Goal: Answer question/provide support: Share knowledge or assist other users

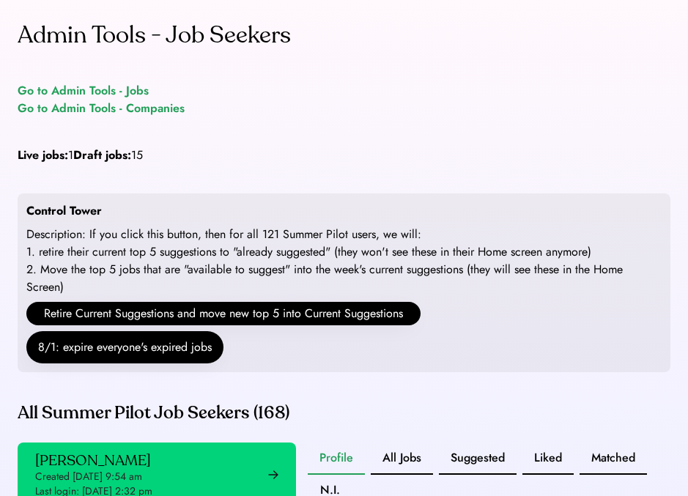
drag, startPoint x: 361, startPoint y: 119, endPoint x: 194, endPoint y: 93, distance: 169.1
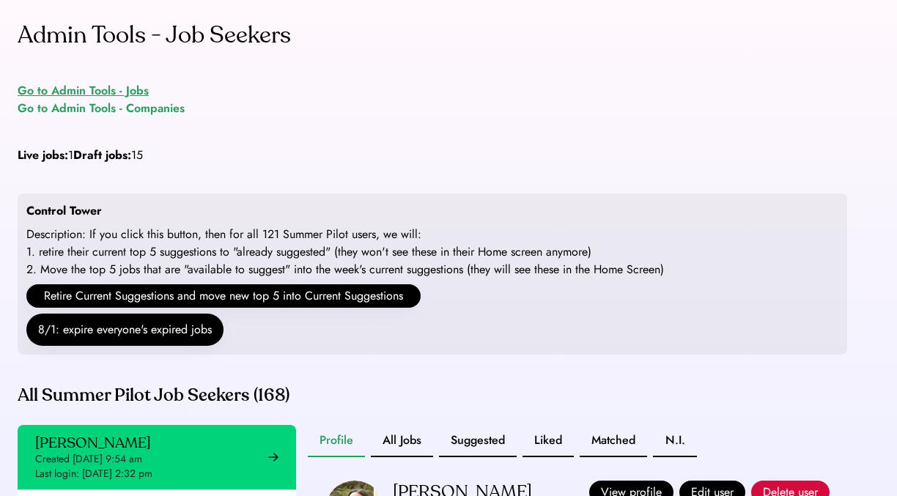
click at [91, 87] on div "Go to Admin Tools - Jobs" at bounding box center [83, 91] width 131 height 18
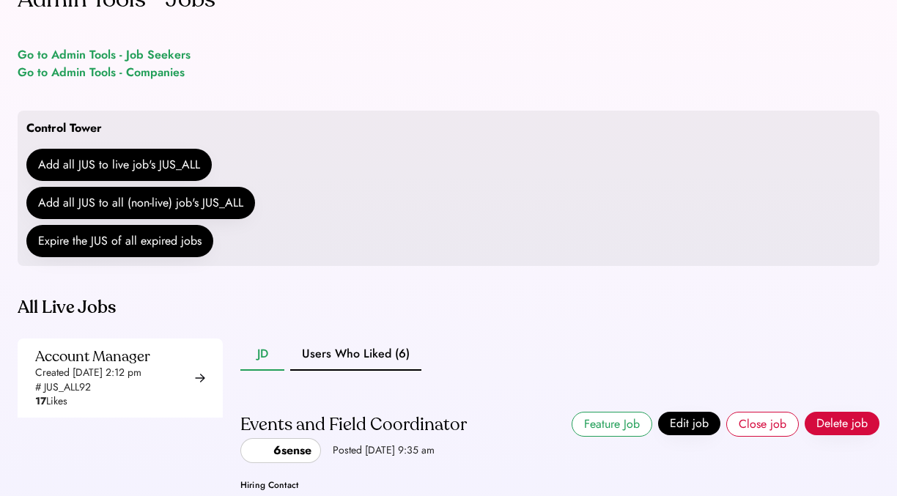
scroll to position [158, 0]
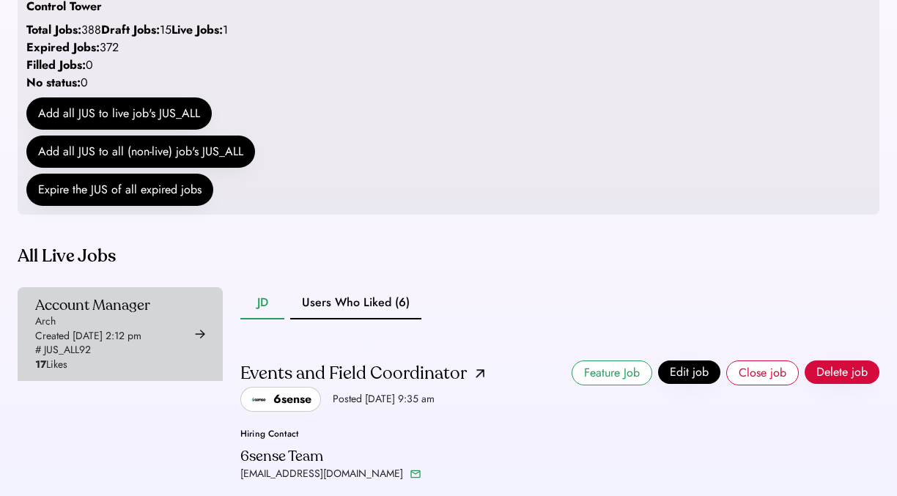
click at [128, 344] on div "Created Aug 6, 2025 2:12 pm" at bounding box center [88, 336] width 106 height 15
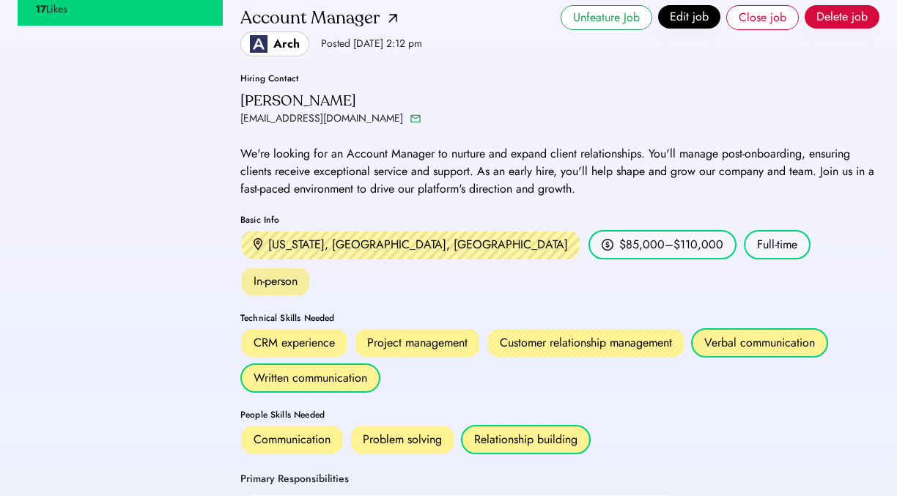
scroll to position [346, 0]
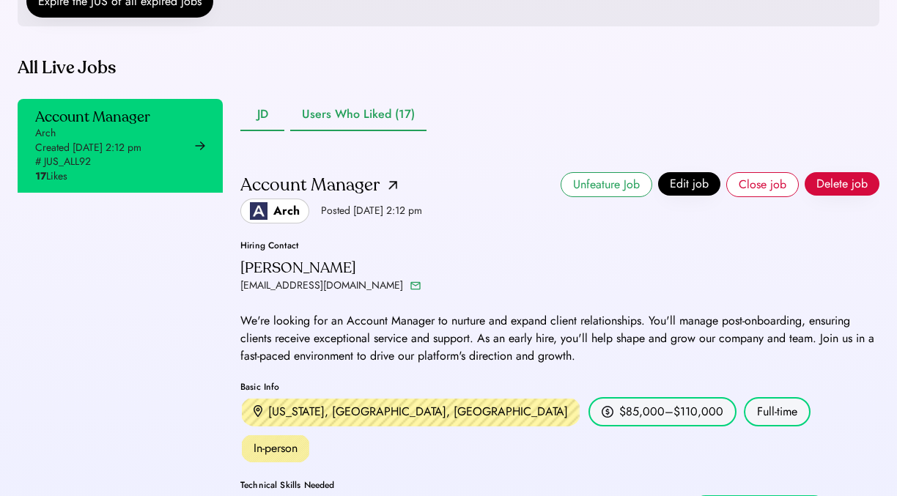
click at [367, 131] on button "Users Who Liked (17)" at bounding box center [358, 115] width 136 height 32
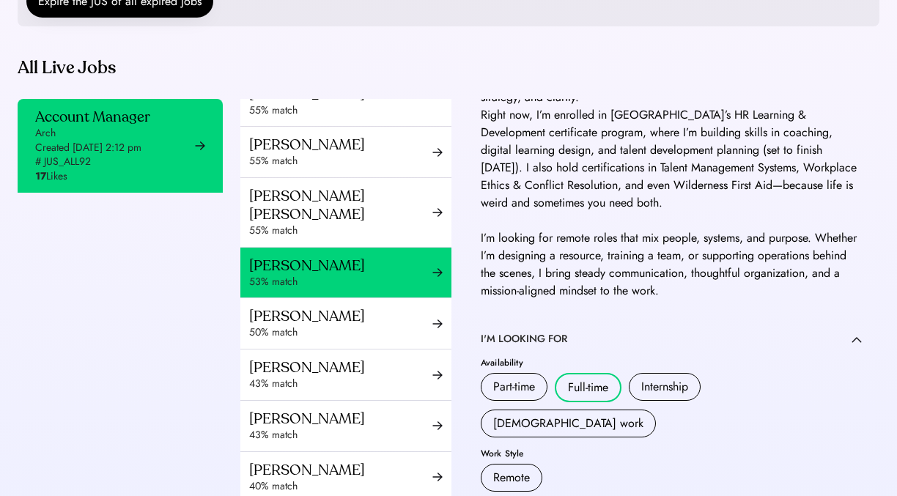
scroll to position [511, 0]
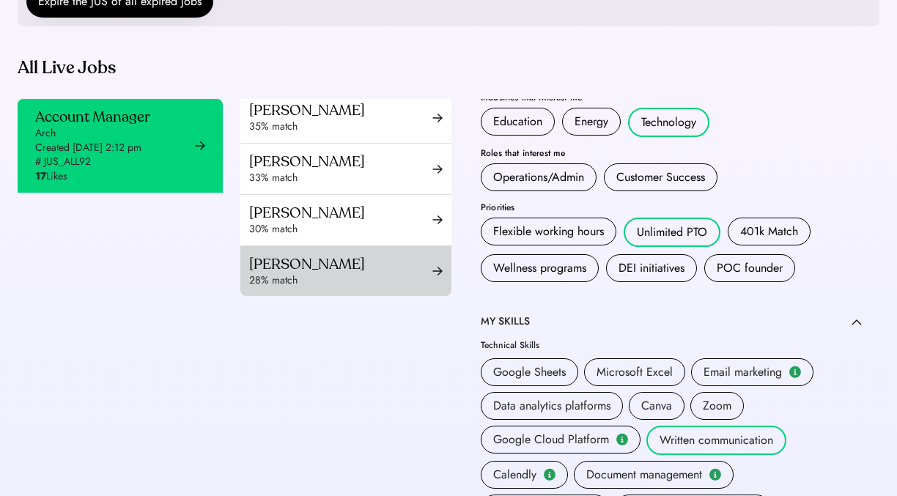
click at [322, 273] on div "28% match" at bounding box center [340, 280] width 183 height 15
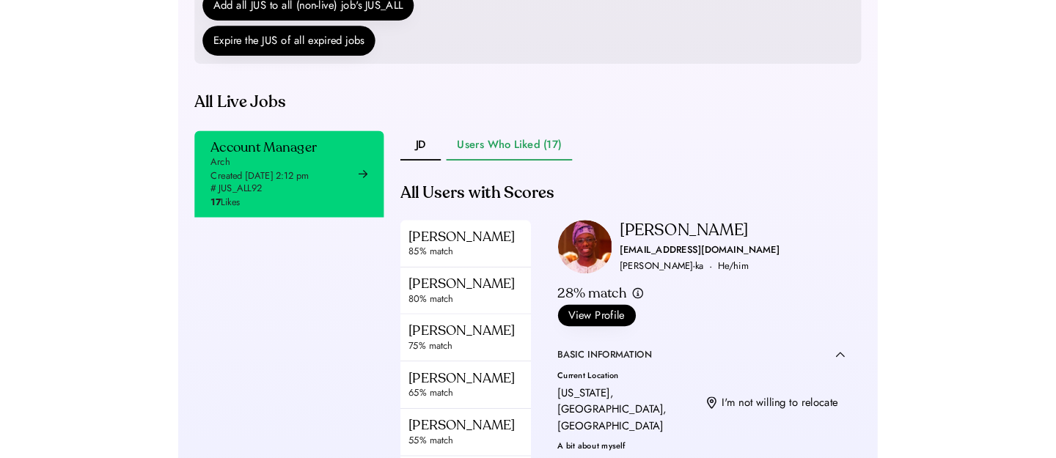
scroll to position [463, 0]
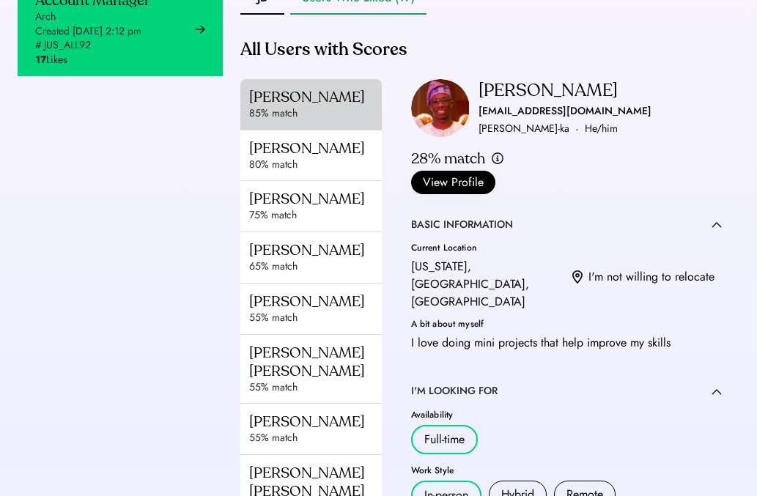
click at [283, 106] on div "Timika Edwards" at bounding box center [337, 97] width 177 height 18
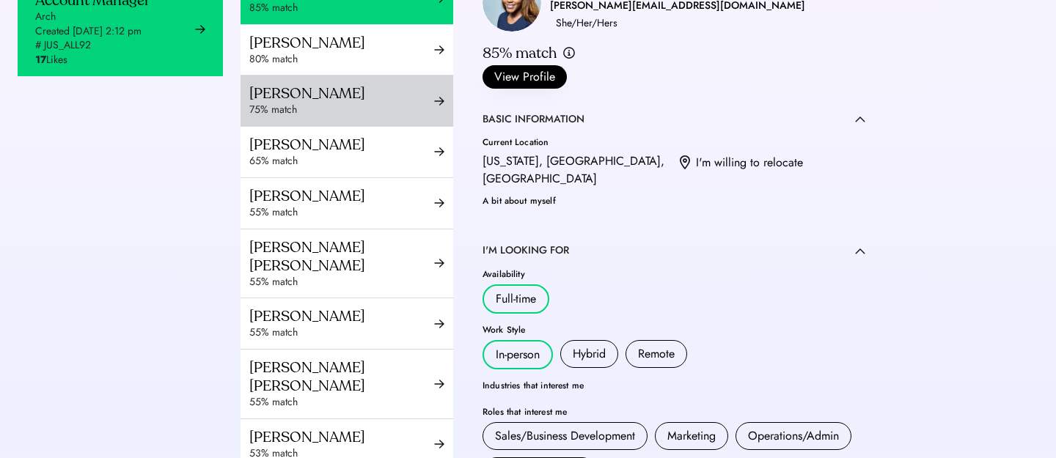
scroll to position [50, 0]
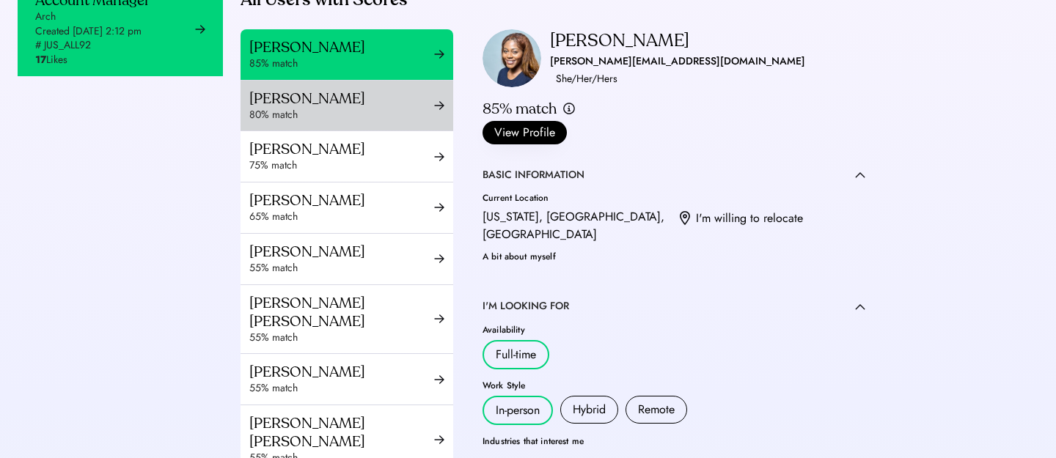
click at [332, 108] on div "Zef Gjurashaj" at bounding box center [341, 98] width 185 height 18
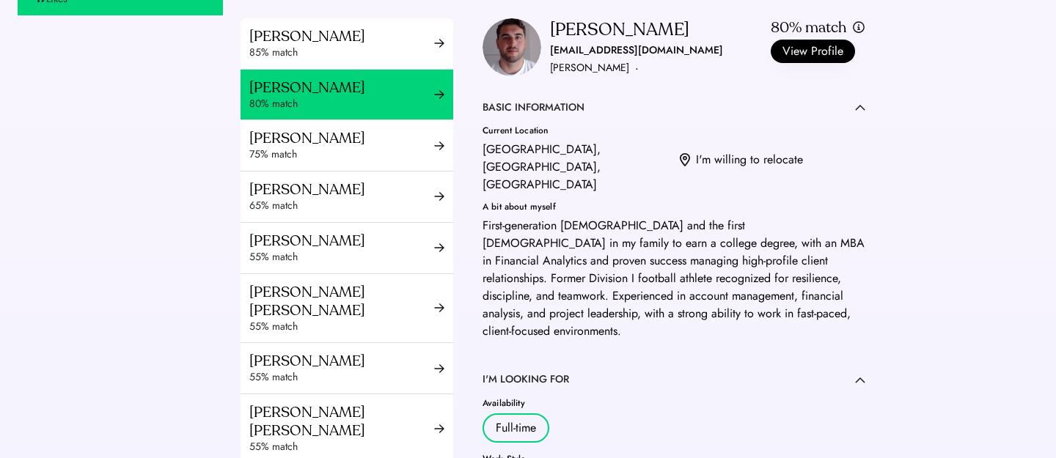
scroll to position [521, 0]
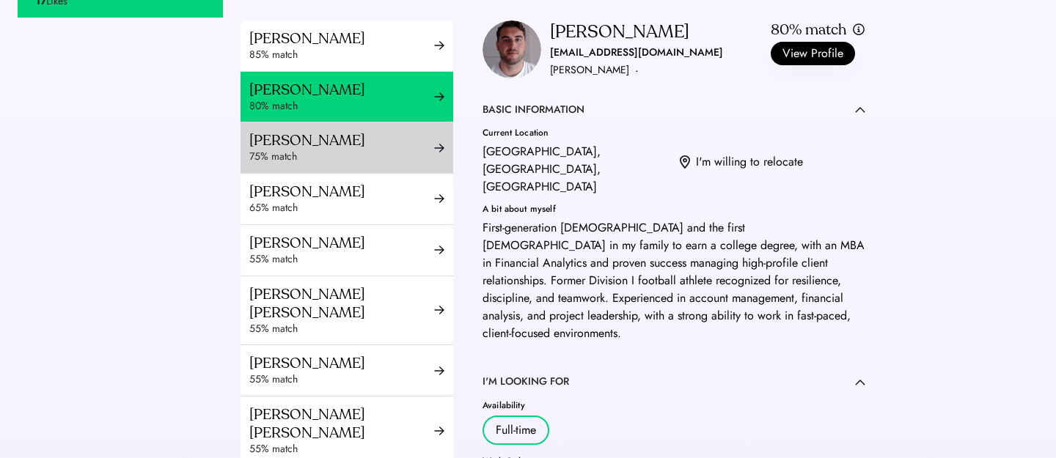
click at [316, 173] on div "Tonisha Freeman 75% match" at bounding box center [346, 147] width 213 height 51
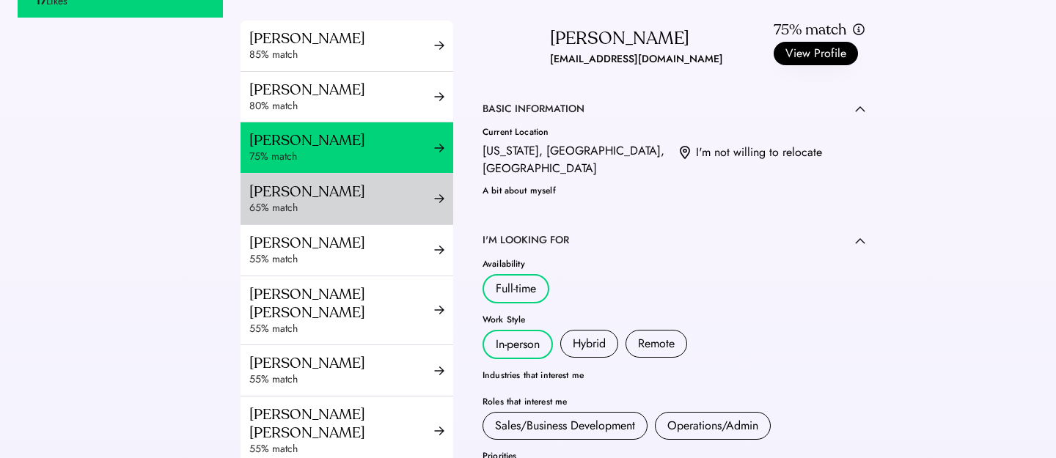
click at [312, 216] on div "65% match" at bounding box center [341, 208] width 185 height 15
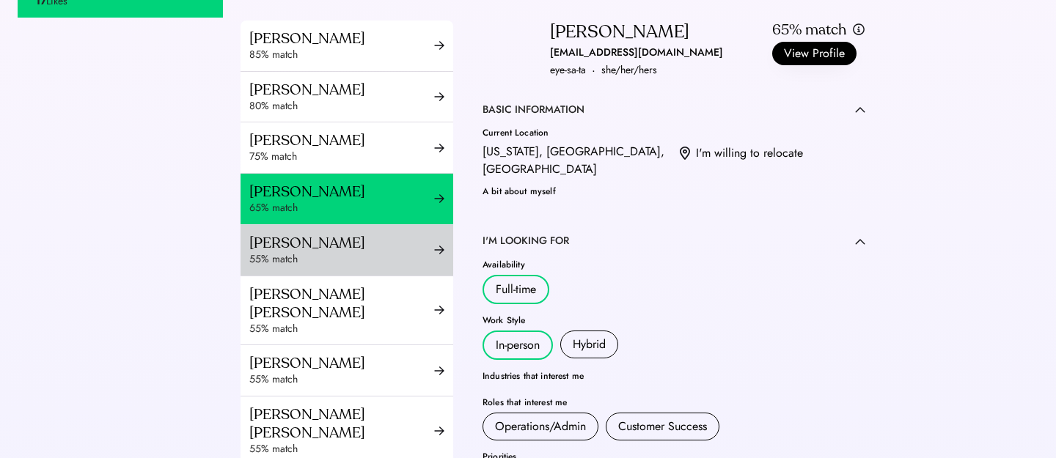
click at [368, 276] on div "Srishti Khanna 55% match" at bounding box center [346, 250] width 213 height 51
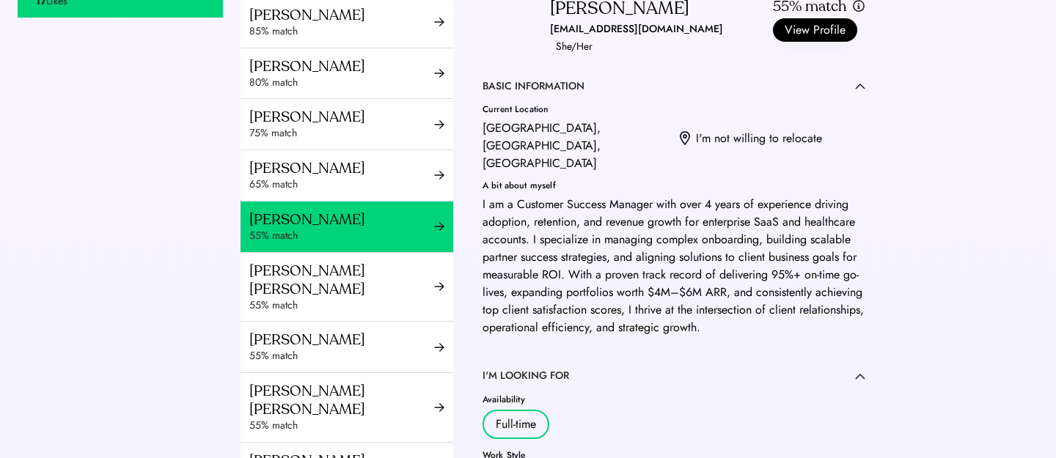
scroll to position [30, 0]
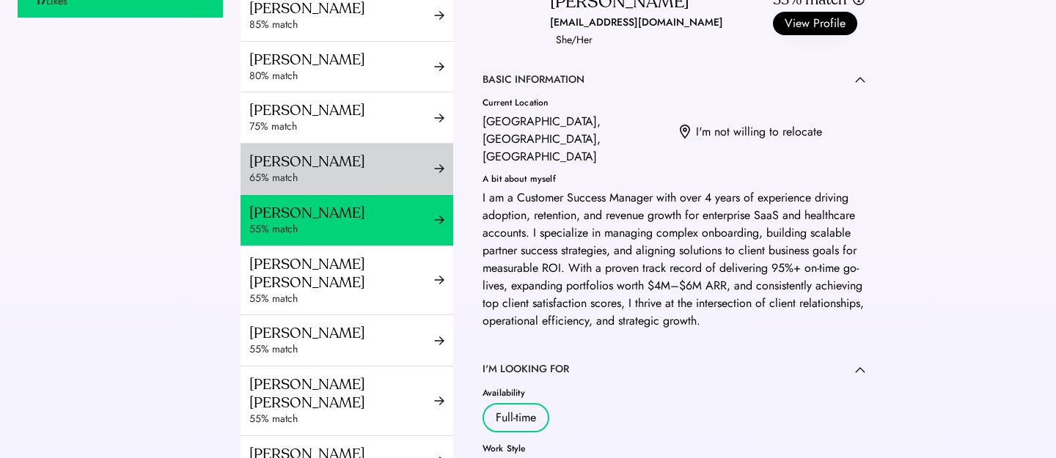
click at [385, 185] on div "65% match" at bounding box center [341, 178] width 185 height 15
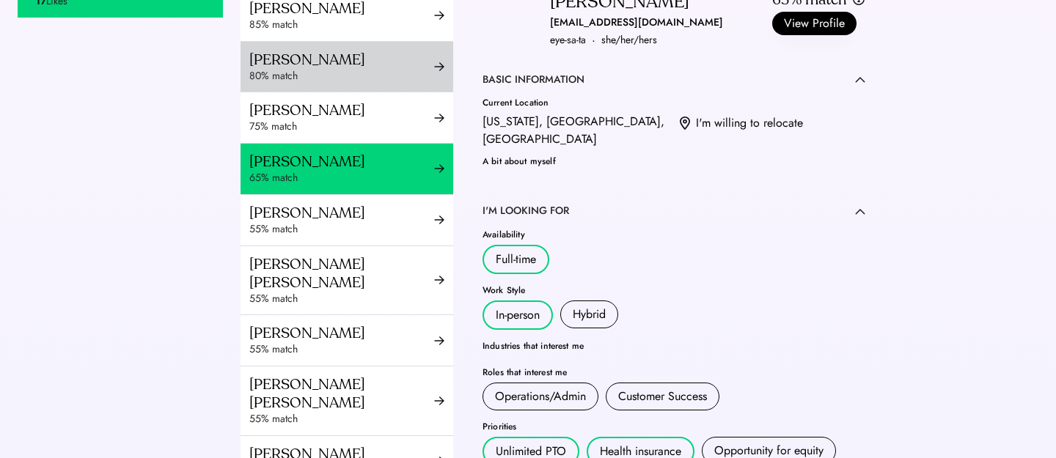
click at [387, 92] on div "Zef Gjurashaj 80% match" at bounding box center [346, 67] width 213 height 51
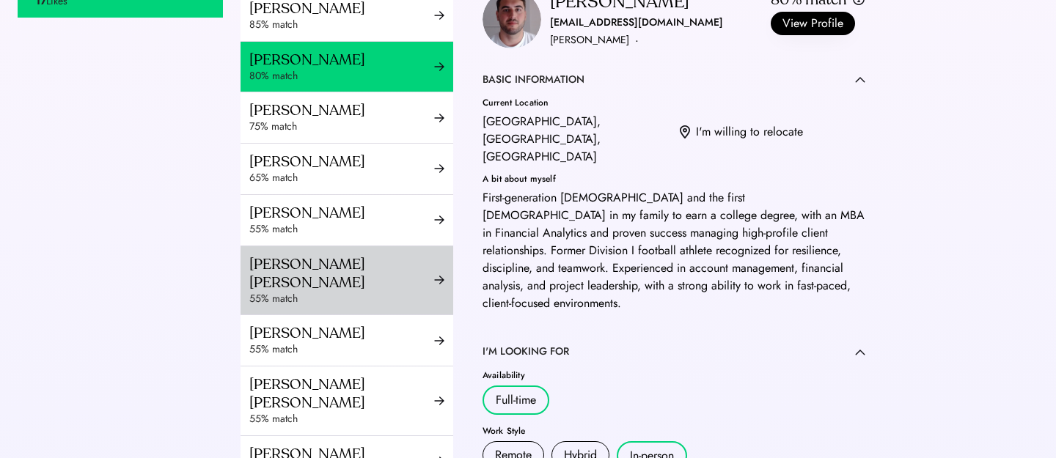
click at [387, 292] on div "Esther Pierre Isaac" at bounding box center [341, 273] width 185 height 37
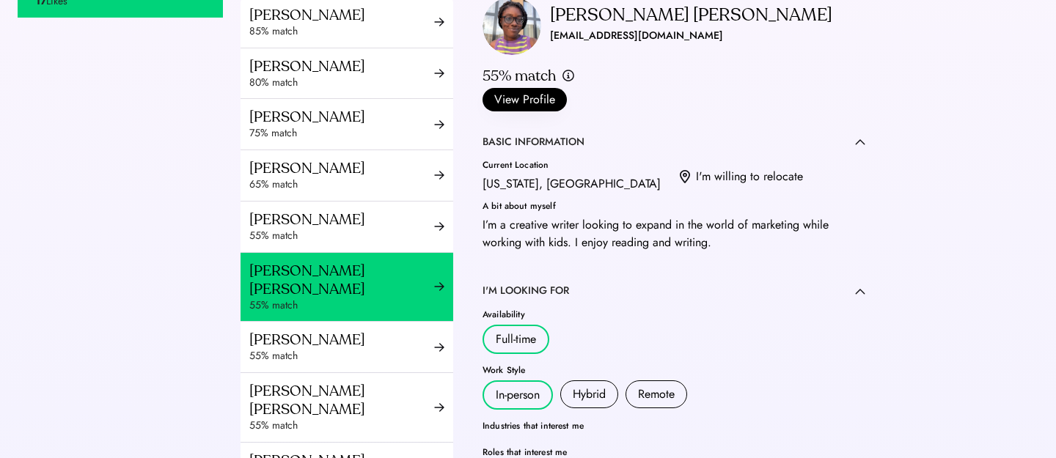
scroll to position [150, 0]
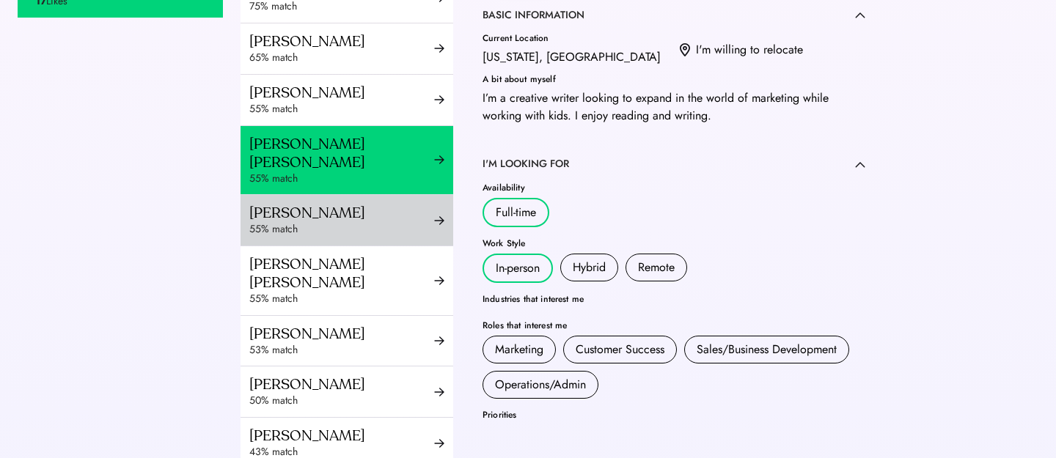
click at [323, 246] on div "Harrison Kim 55% match" at bounding box center [346, 220] width 213 height 51
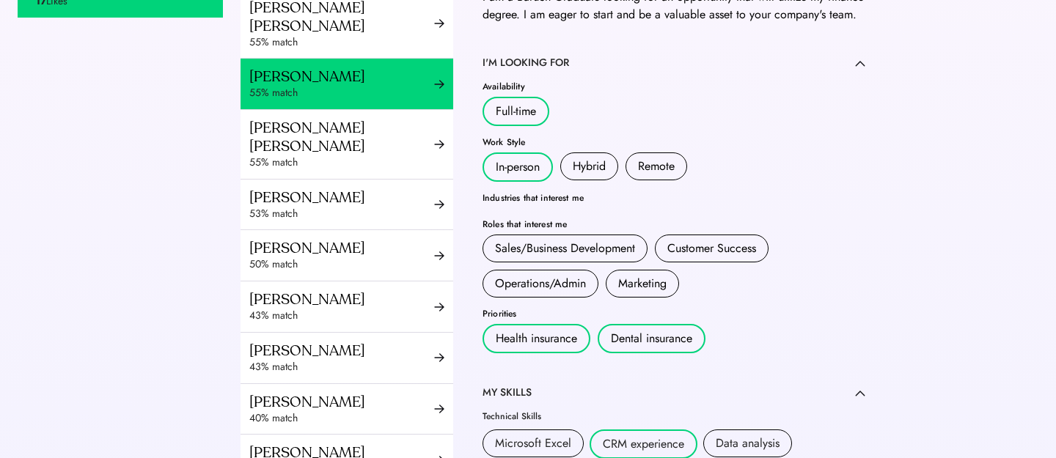
scroll to position [273, 0]
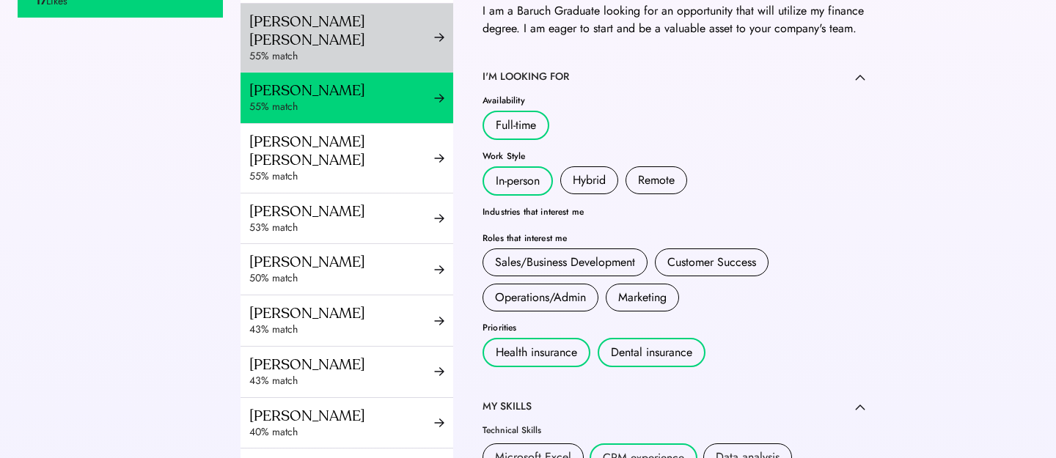
click at [371, 64] on div "55% match" at bounding box center [341, 56] width 185 height 15
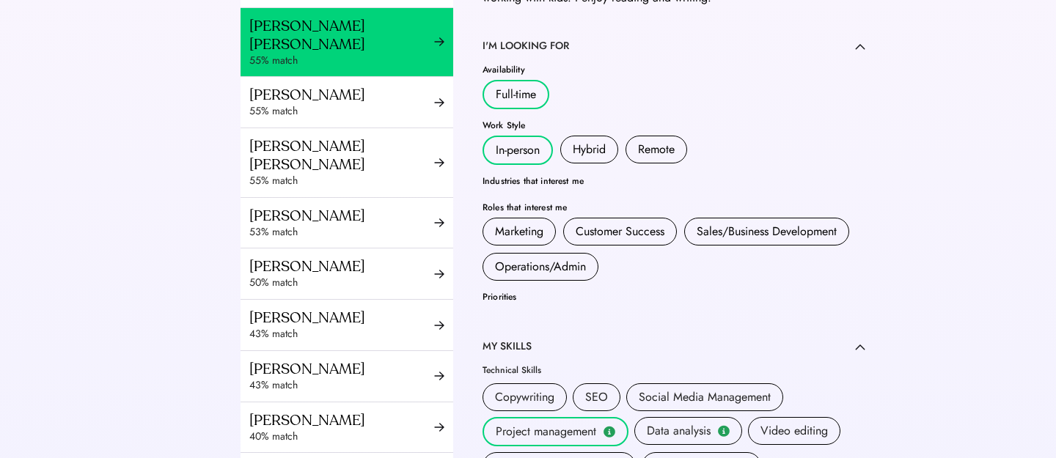
scroll to position [191, 0]
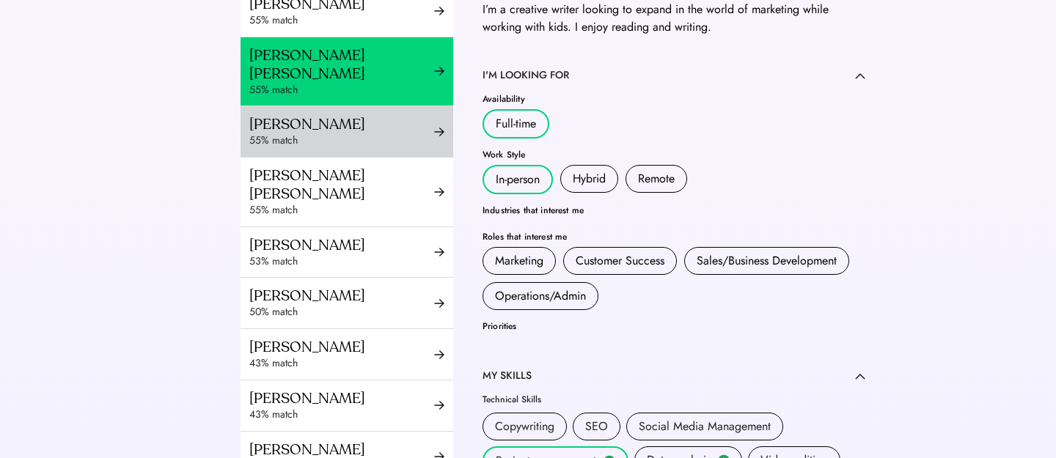
click at [309, 133] on div "Harrison Kim" at bounding box center [341, 124] width 185 height 18
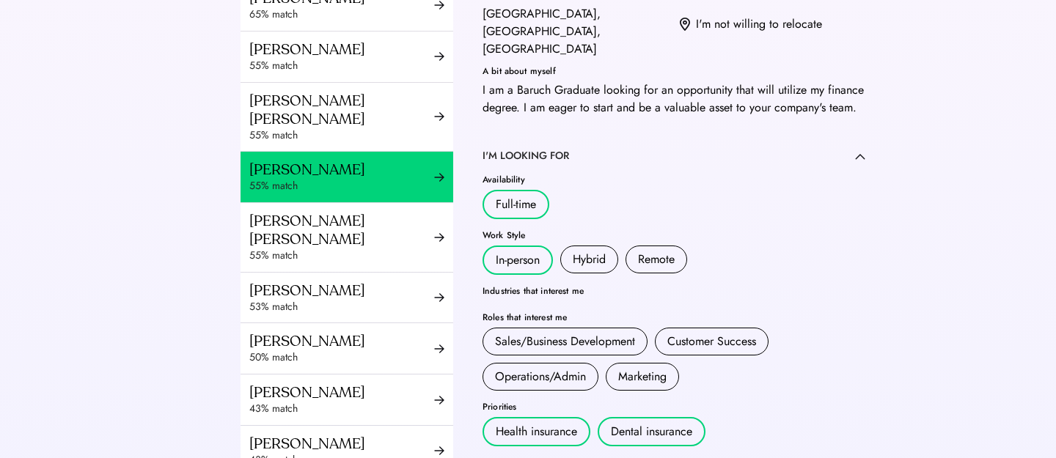
scroll to position [153, 0]
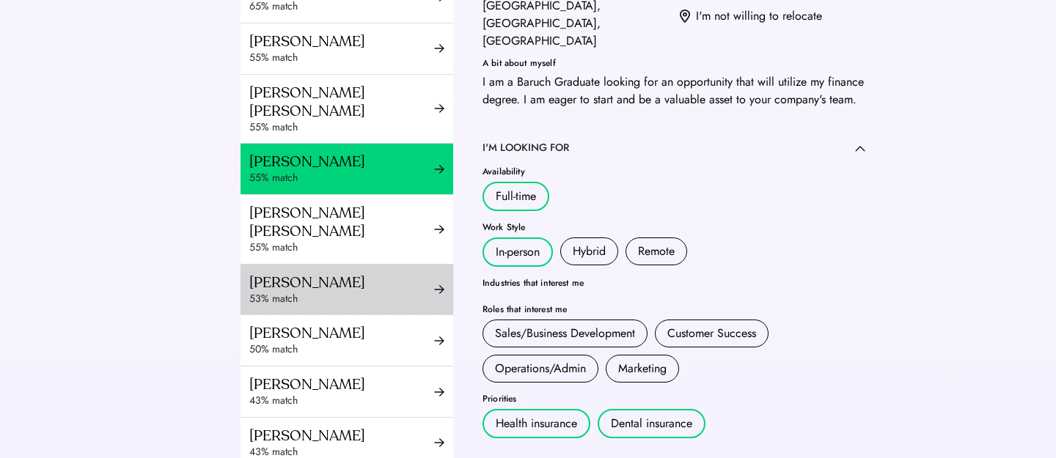
click at [342, 265] on div "Nadine Salas 53% match" at bounding box center [346, 290] width 213 height 51
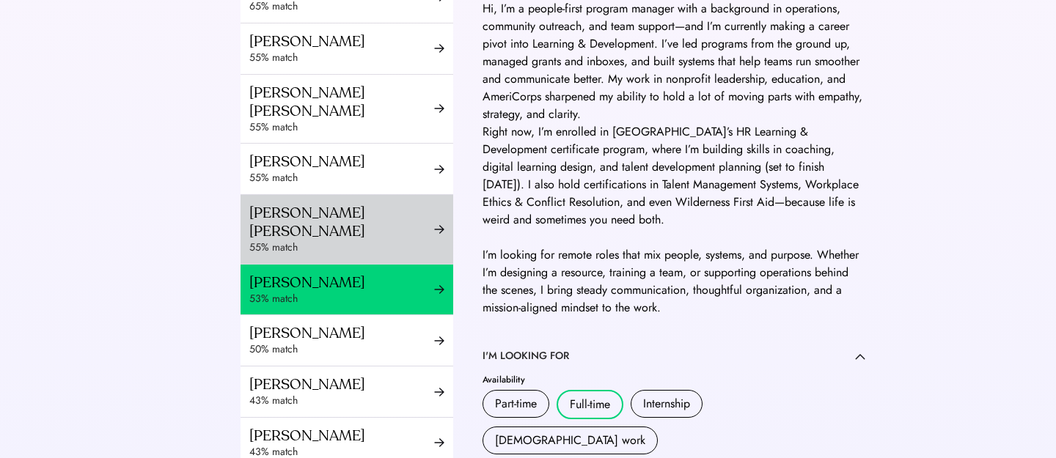
click at [340, 237] on div "Ramya Tulasi Dega" at bounding box center [341, 222] width 185 height 37
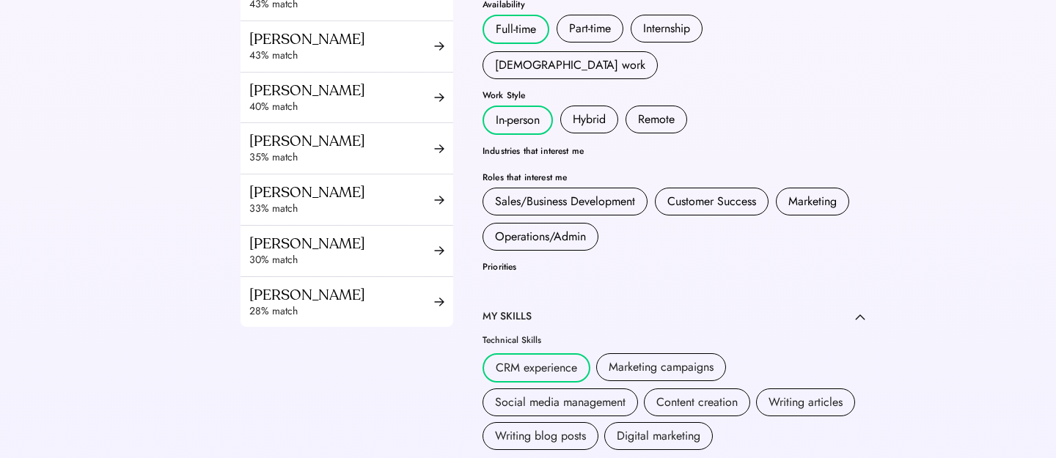
scroll to position [290, 0]
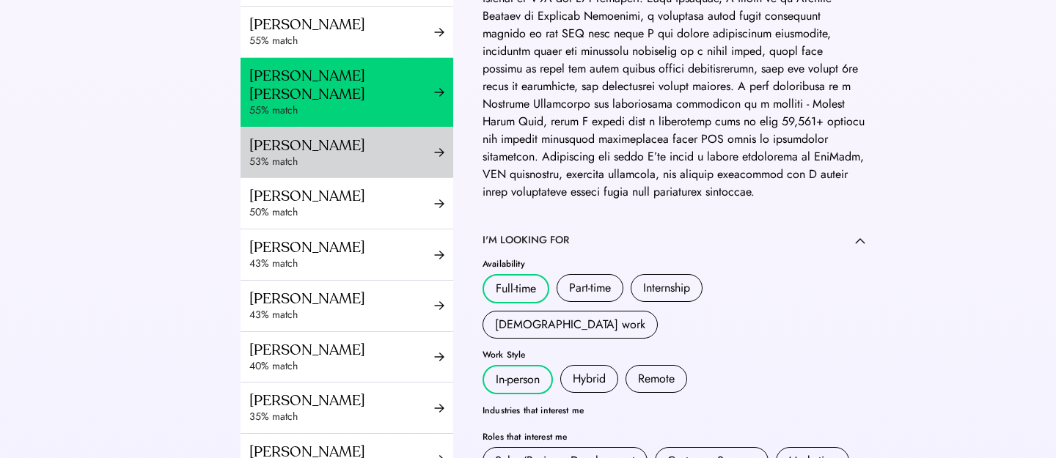
click at [355, 159] on div "53% match" at bounding box center [341, 162] width 185 height 15
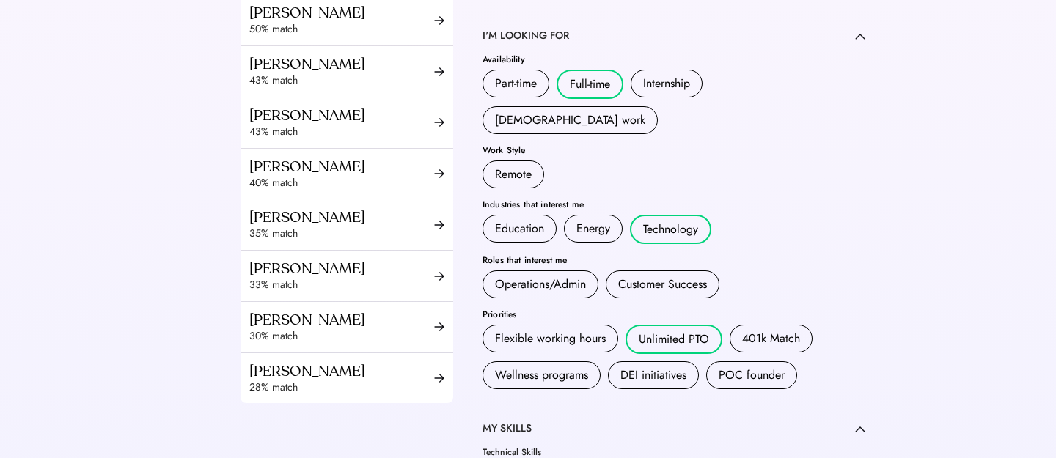
scroll to position [319, 0]
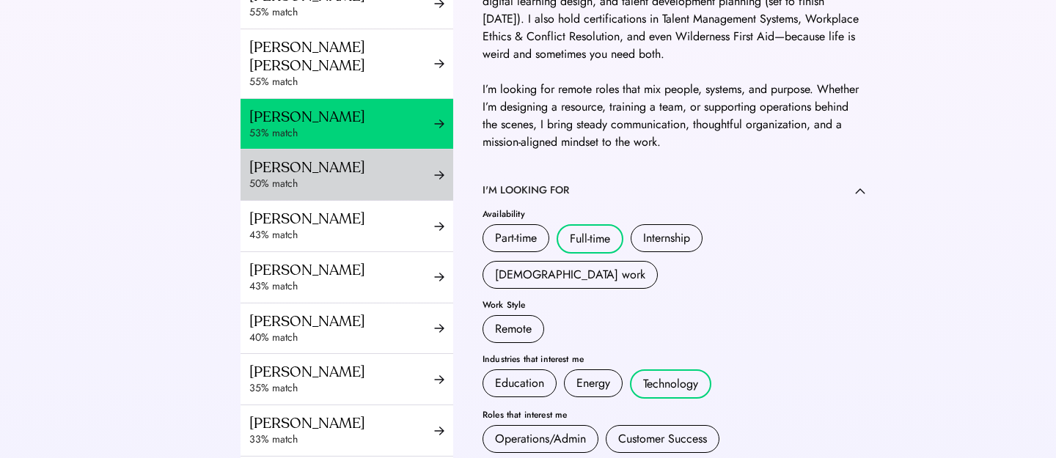
click at [339, 172] on div "Kayla Spern" at bounding box center [341, 167] width 185 height 18
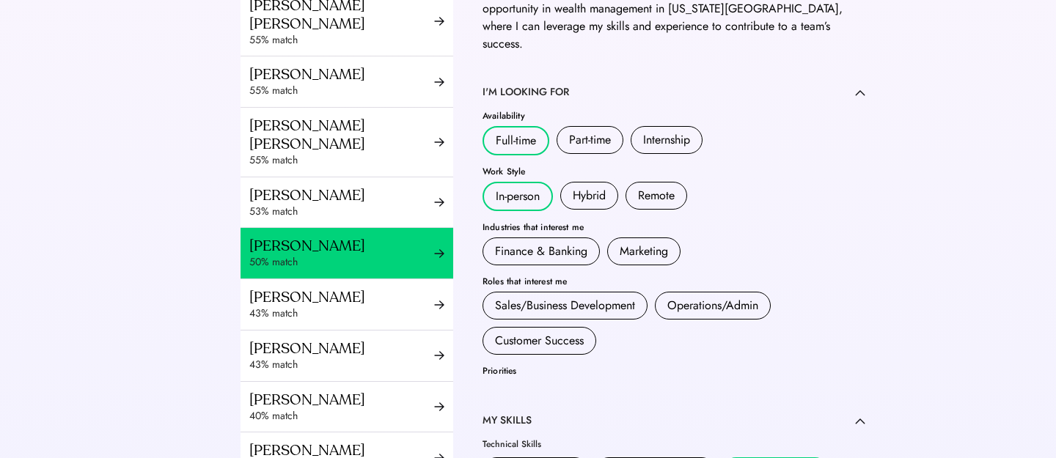
scroll to position [238, 0]
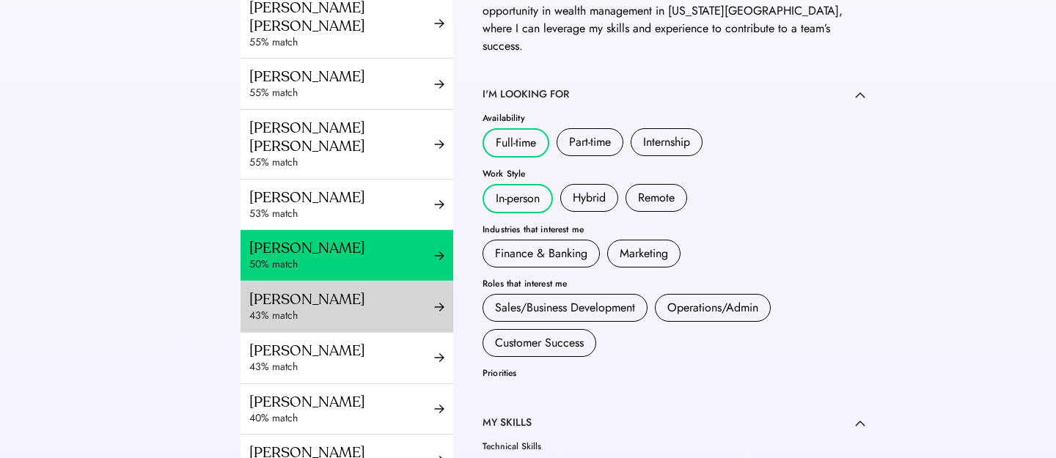
click at [357, 304] on div "Maria Kathleen Villanueva" at bounding box center [341, 299] width 185 height 18
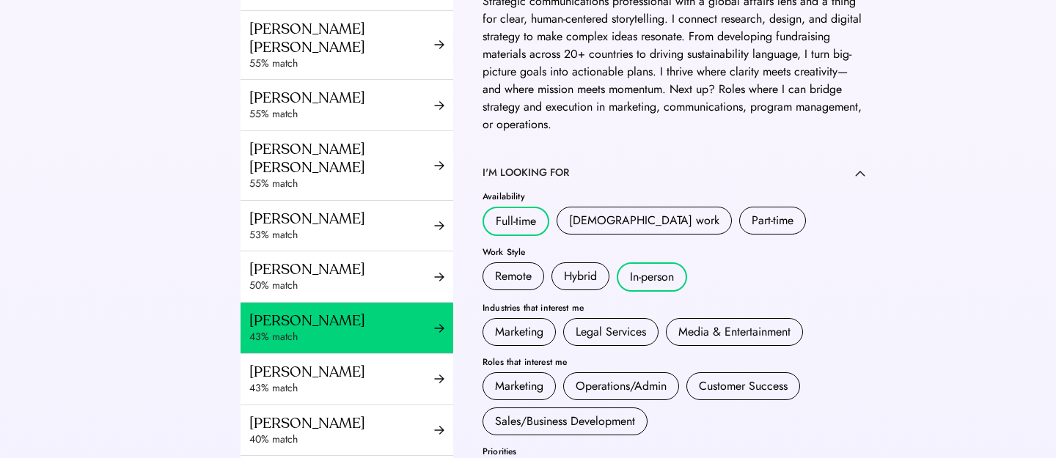
scroll to position [199, 0]
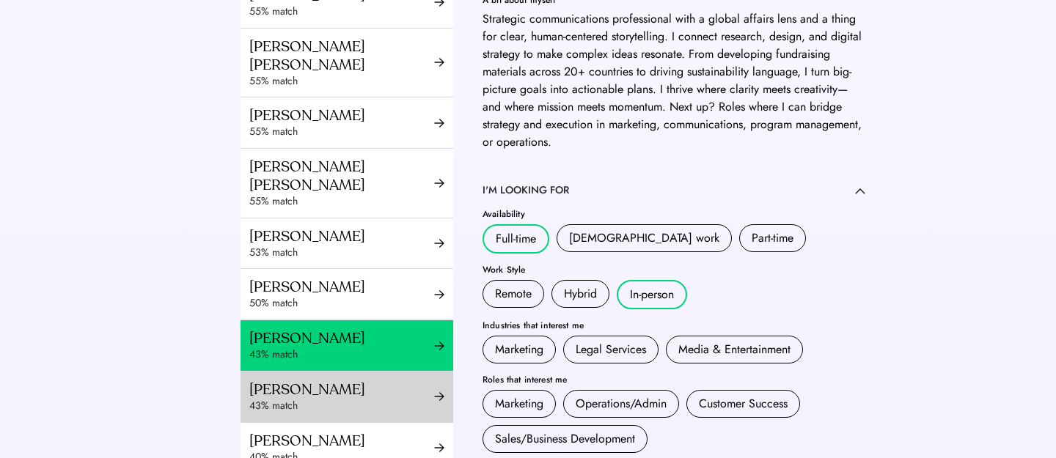
click at [356, 386] on div "Corina Alexander" at bounding box center [341, 389] width 185 height 18
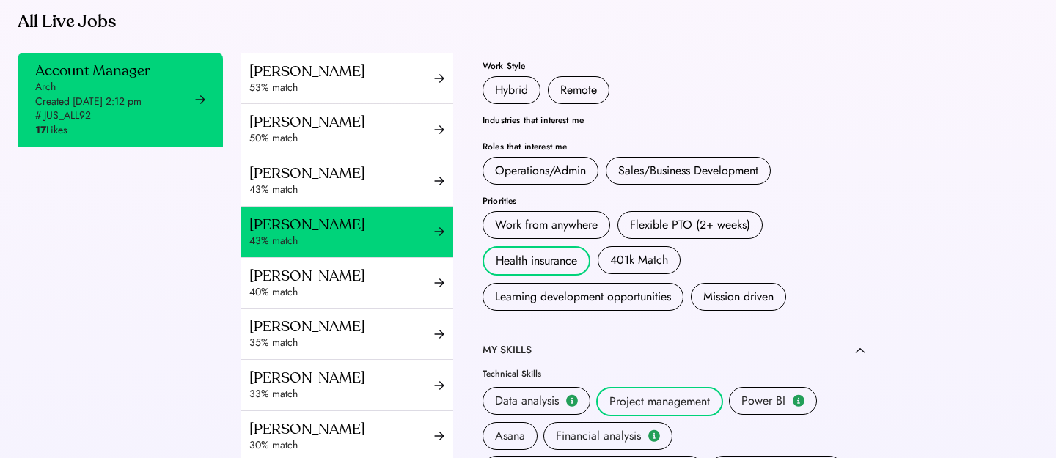
scroll to position [539, 0]
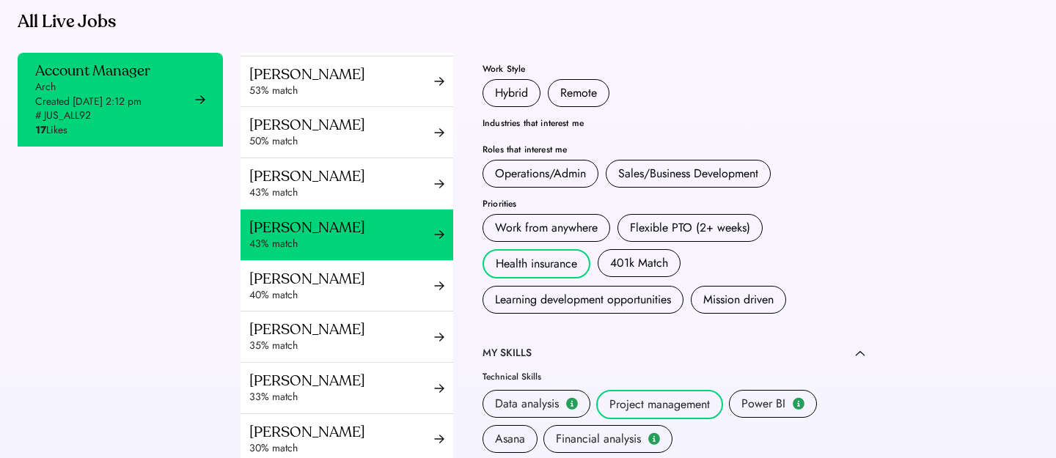
click at [369, 252] on div "Corina Alexander 43% match" at bounding box center [346, 235] width 213 height 51
click at [369, 280] on div "Khanthaly Chanthavongsa" at bounding box center [341, 279] width 185 height 18
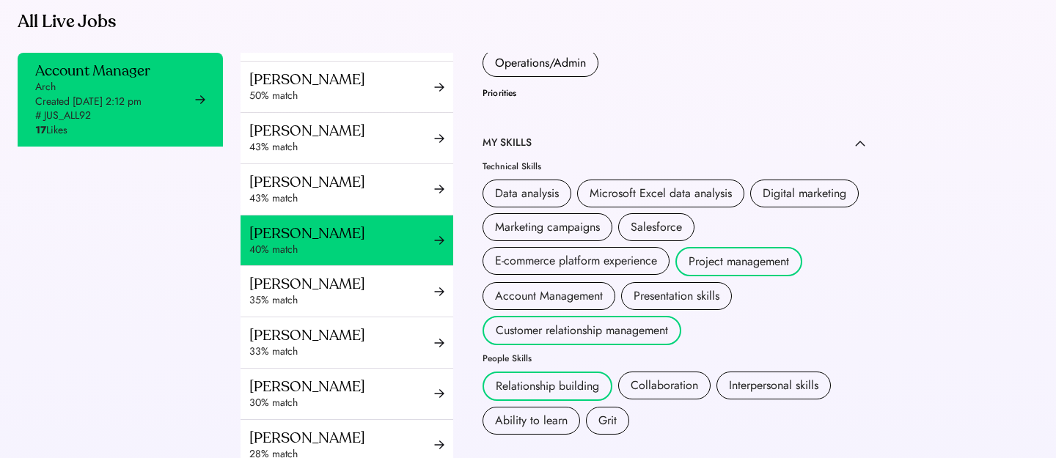
scroll to position [567, 0]
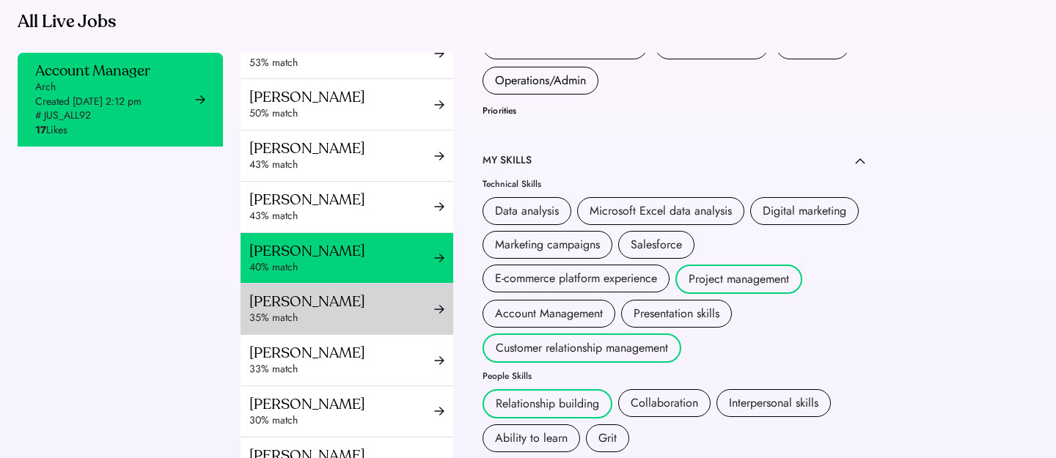
click at [373, 311] on div "35% match" at bounding box center [341, 318] width 185 height 15
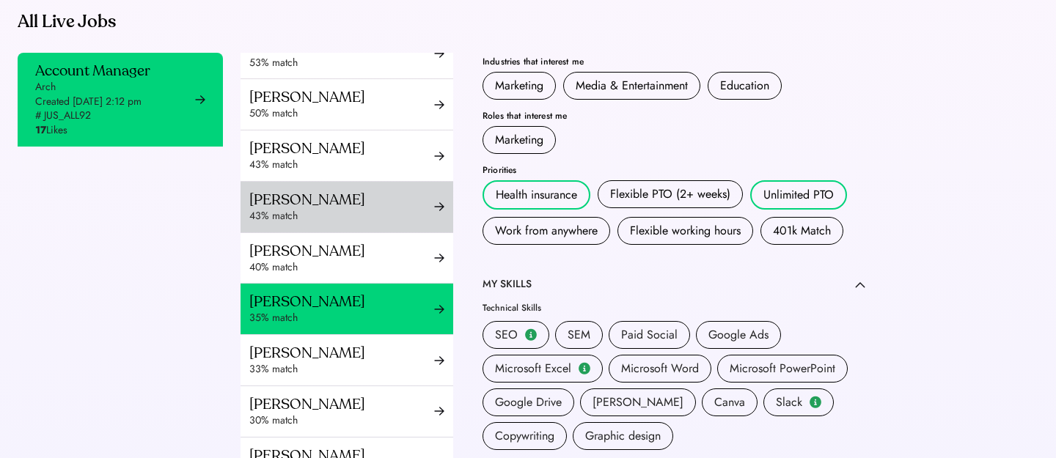
click at [403, 225] on div "Corina Alexander 43% match" at bounding box center [346, 207] width 213 height 51
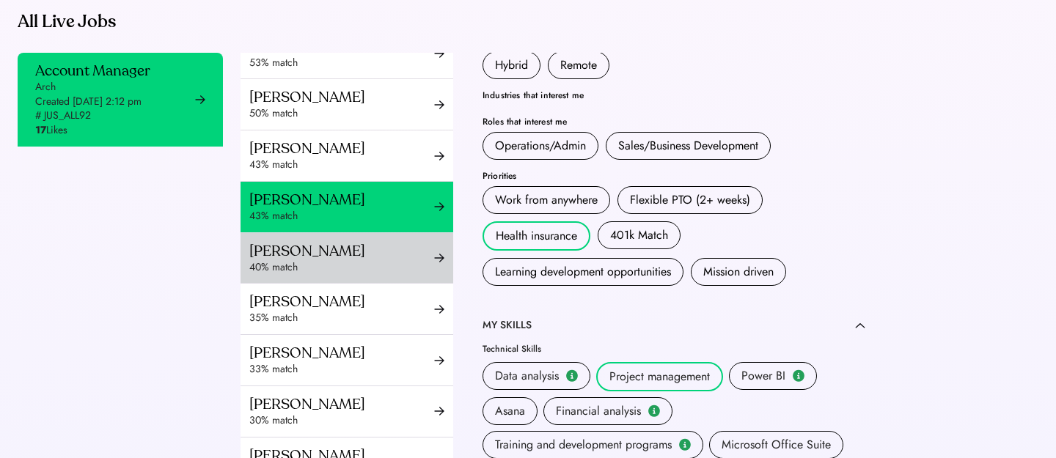
click at [404, 260] on div "40% match" at bounding box center [341, 267] width 185 height 15
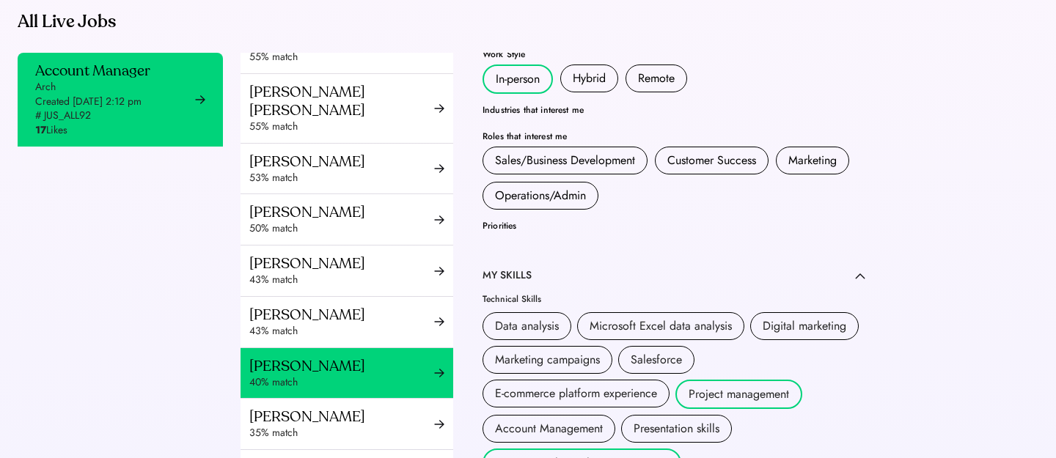
scroll to position [703, 0]
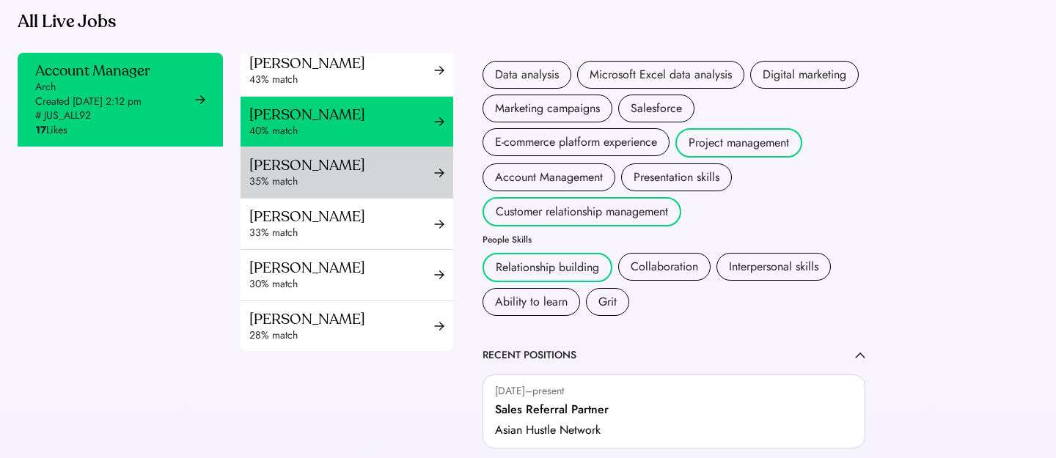
click at [355, 180] on div "35% match" at bounding box center [341, 181] width 185 height 15
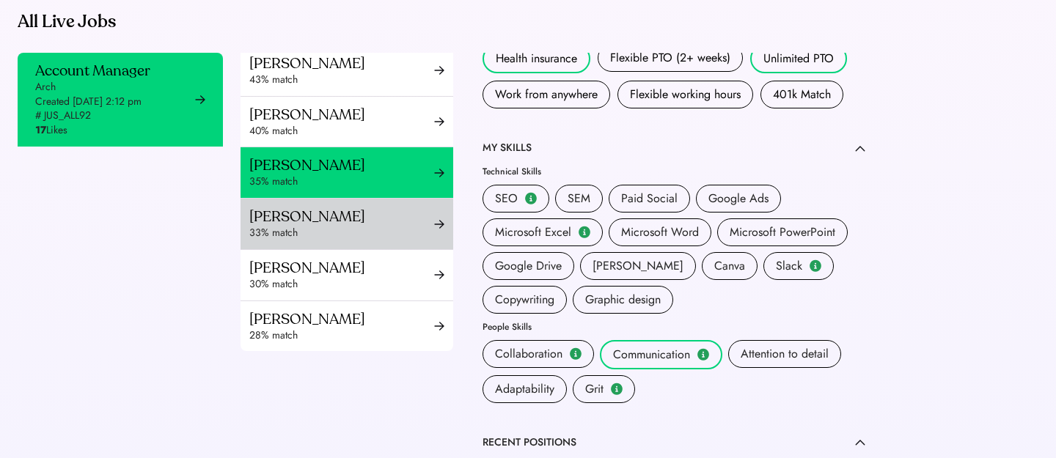
scroll to position [674, 0]
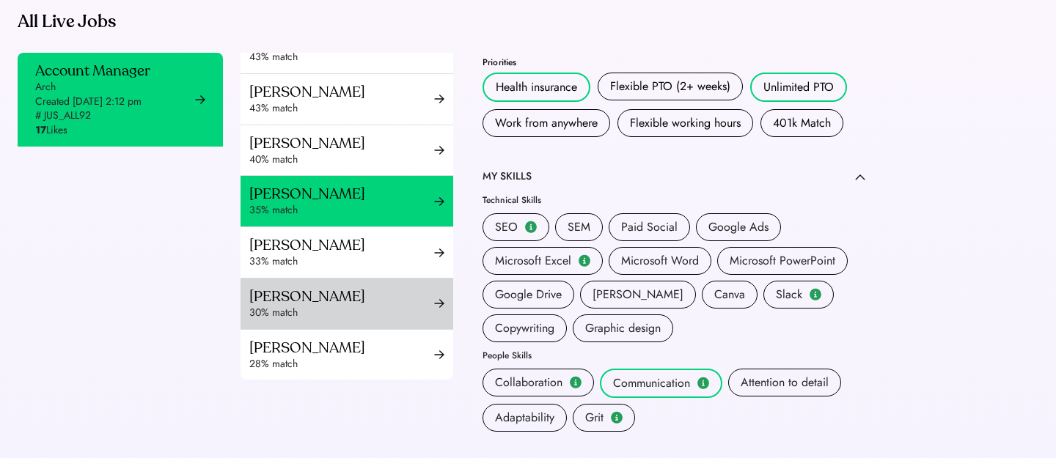
click at [351, 306] on div "30% match" at bounding box center [341, 313] width 185 height 15
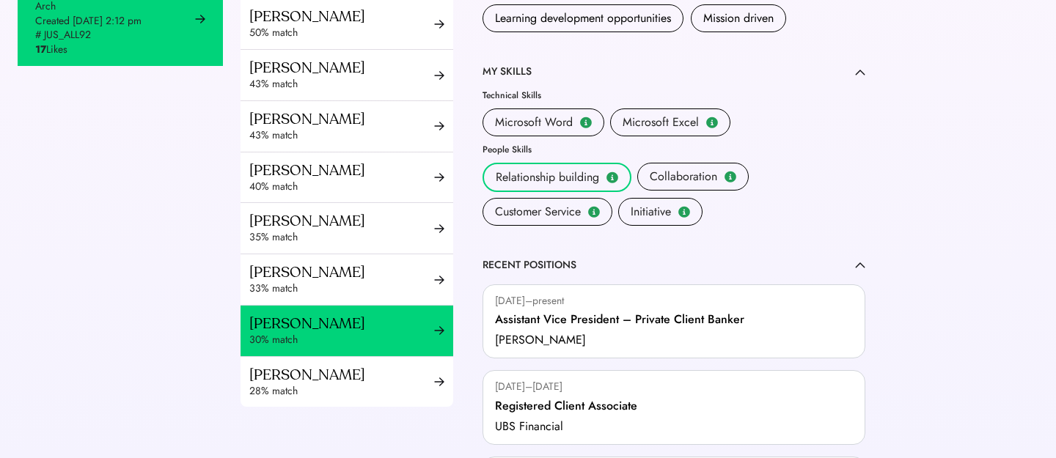
scroll to position [701, 0]
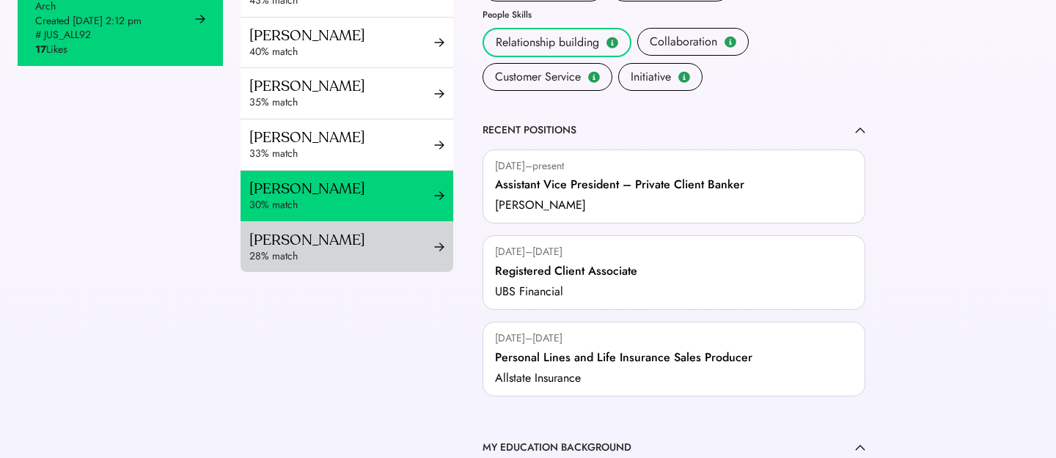
click at [325, 249] on div "28% match" at bounding box center [341, 256] width 185 height 15
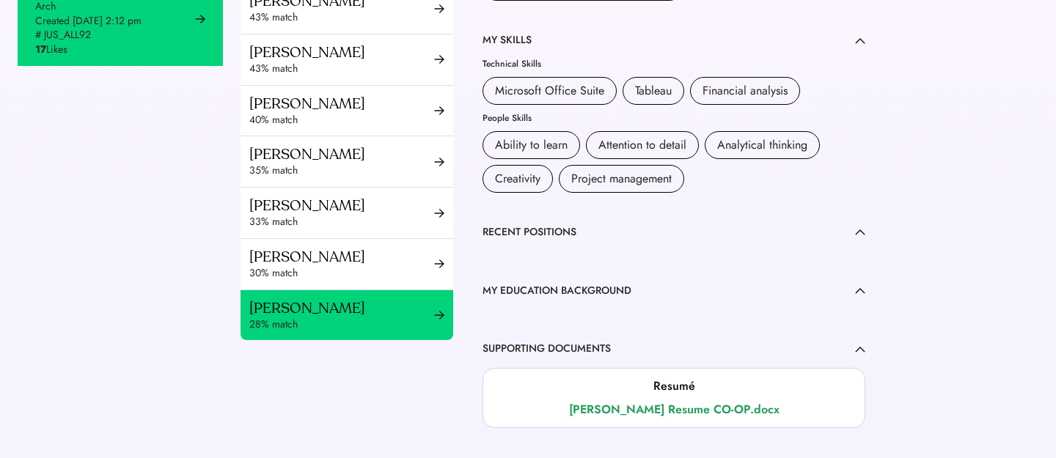
scroll to position [739, 0]
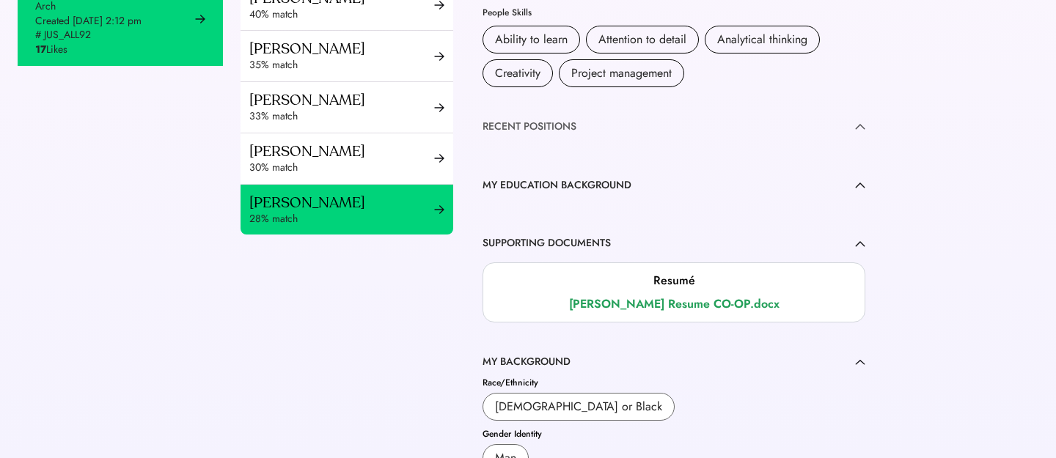
click at [855, 130] on img at bounding box center [860, 126] width 10 height 7
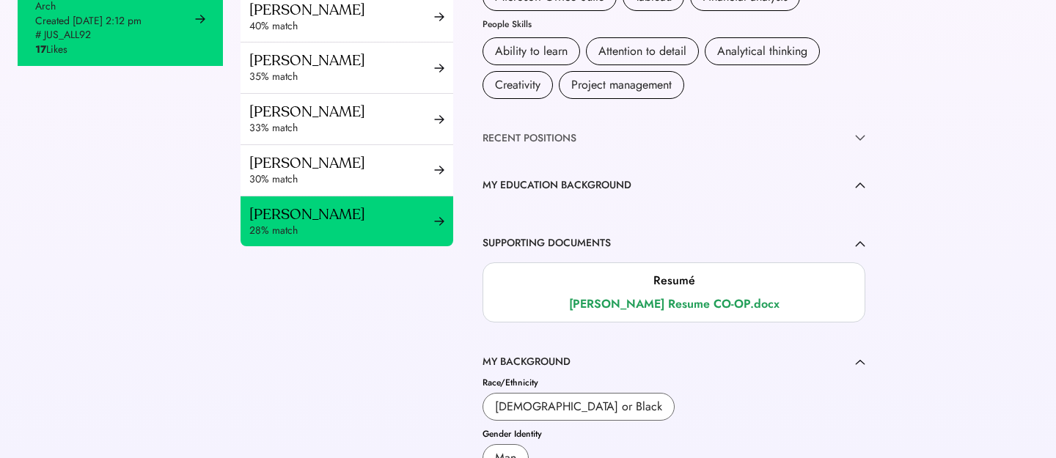
click at [860, 141] on img at bounding box center [860, 138] width 10 height 7
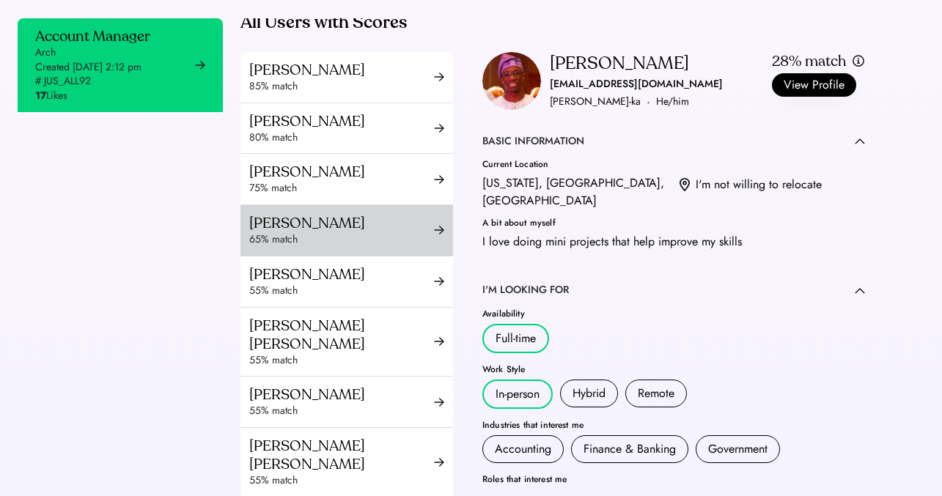
scroll to position [65, 0]
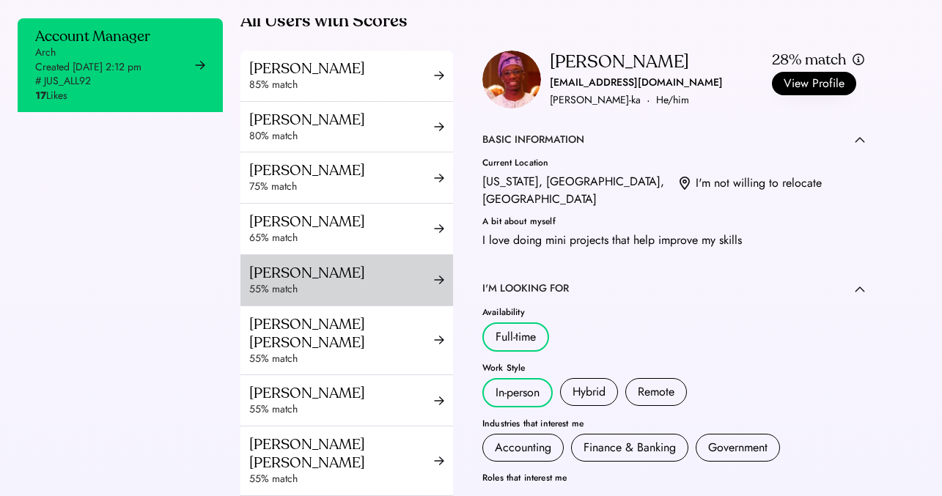
click at [350, 297] on div "55% match" at bounding box center [341, 289] width 185 height 15
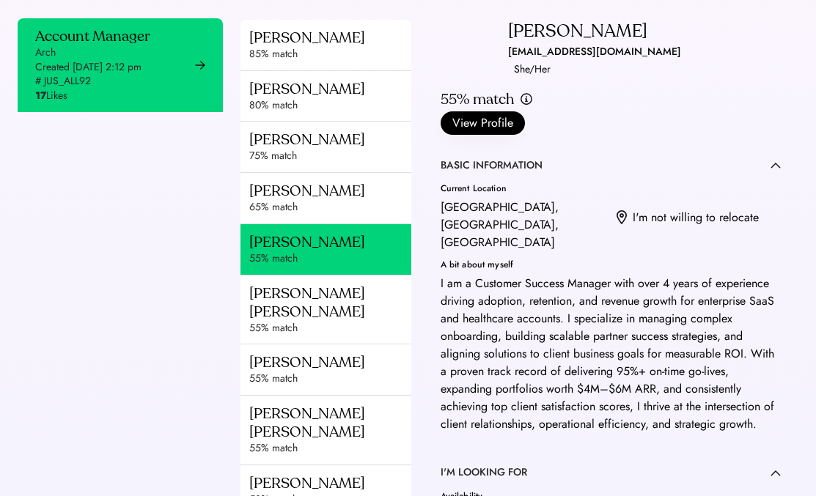
scroll to position [131, 0]
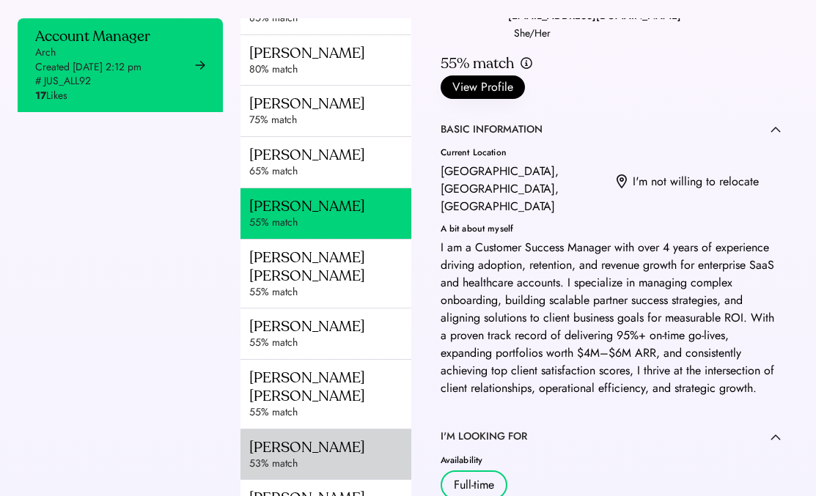
click at [324, 432] on div "Nadine Salas 53% match" at bounding box center [342, 455] width 205 height 51
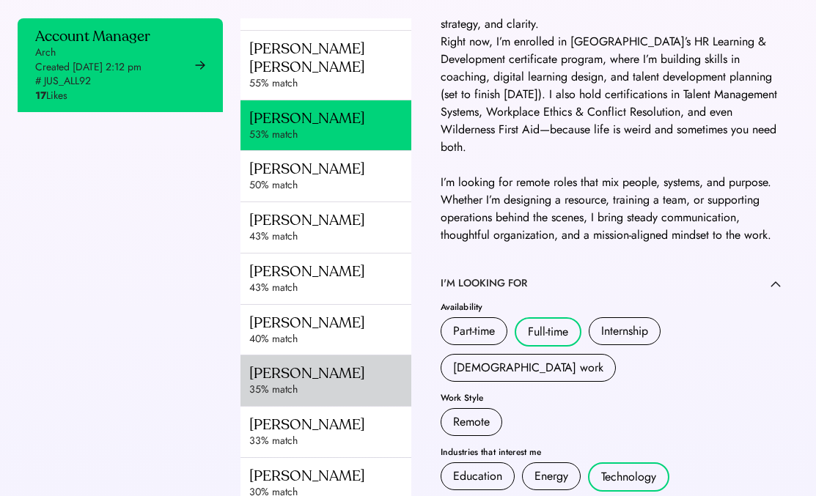
scroll to position [482, 0]
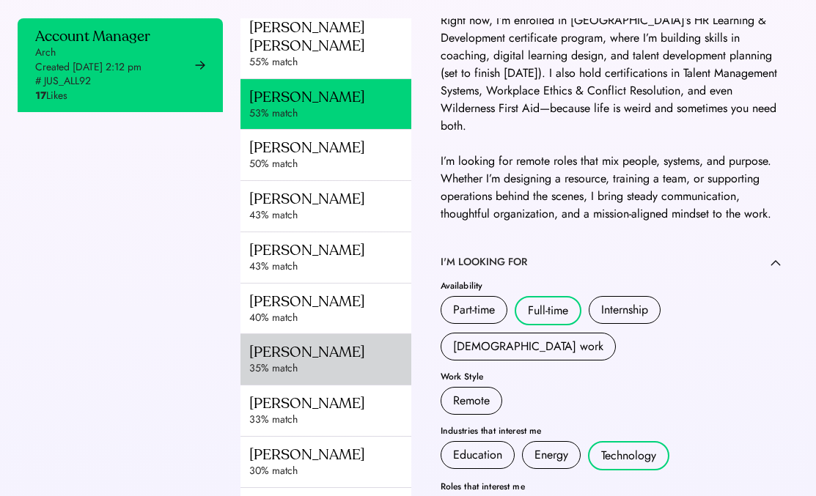
click at [351, 347] on div "Shanta Dutta" at bounding box center [337, 352] width 177 height 18
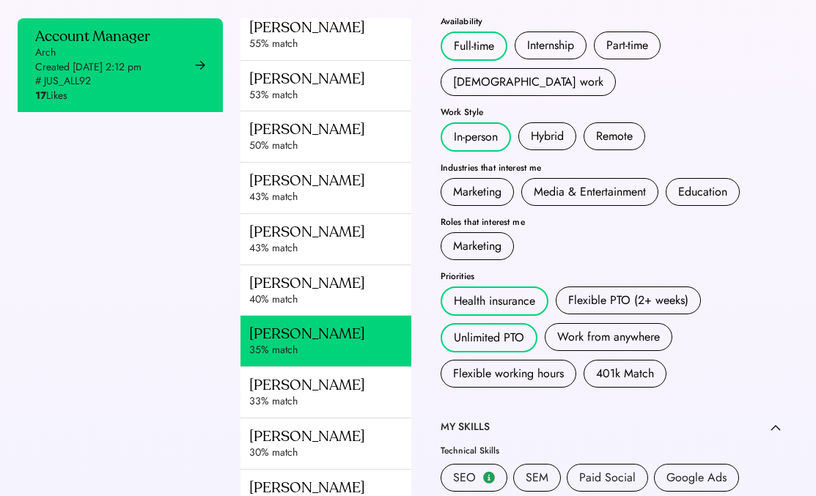
scroll to position [509, 0]
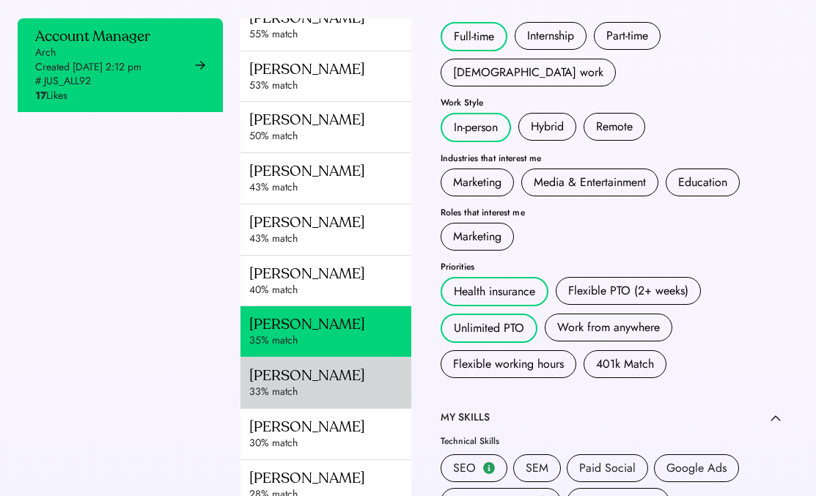
click at [290, 399] on div "Lolyna de la Fuente 33% match" at bounding box center [342, 383] width 205 height 51
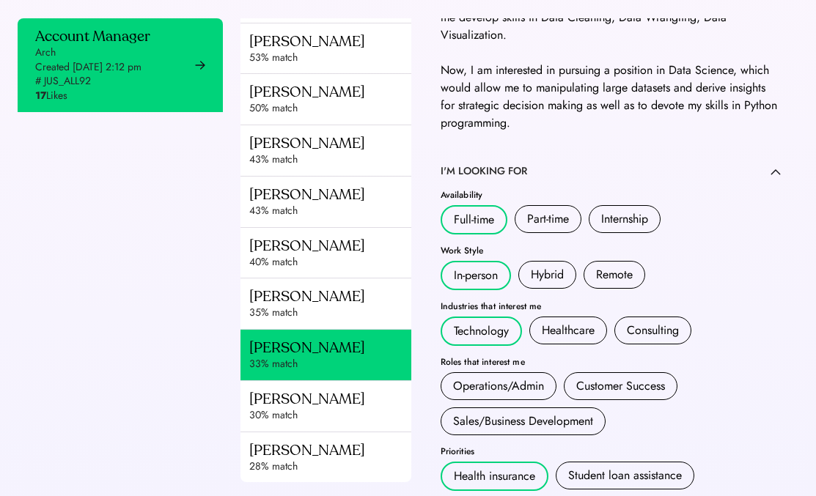
scroll to position [538, 0]
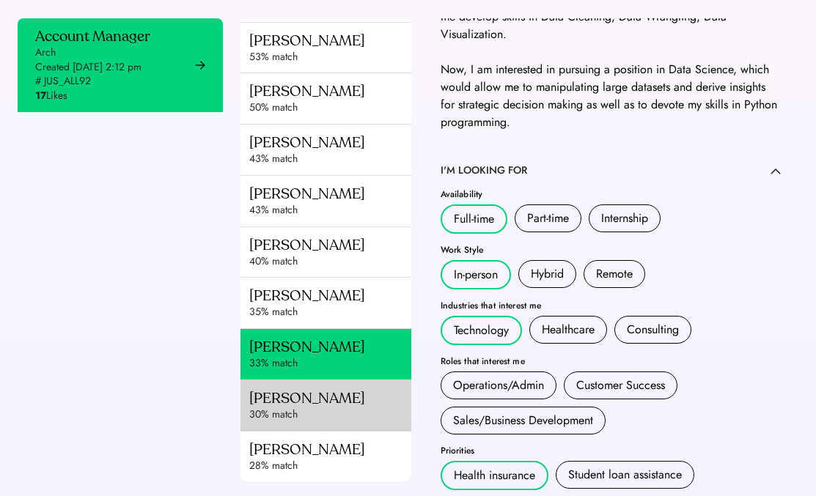
click at [330, 402] on div "Rashad Cox" at bounding box center [337, 398] width 177 height 18
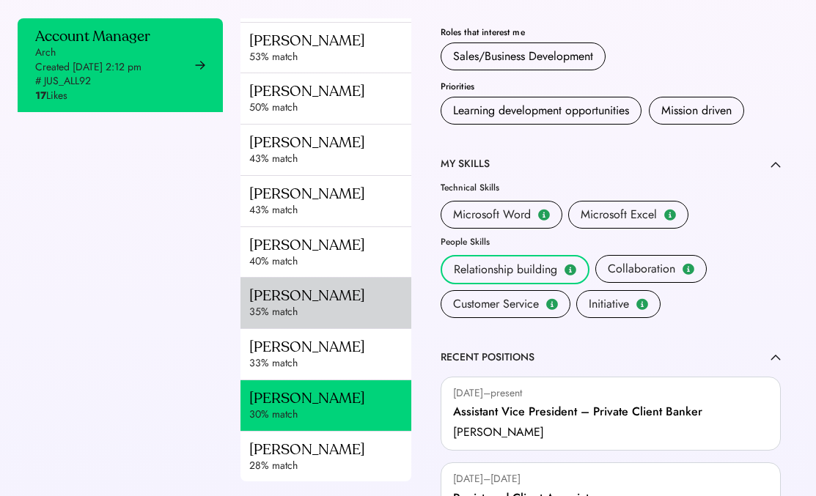
click at [355, 323] on div "Shanta Dutta 35% match" at bounding box center [342, 303] width 205 height 51
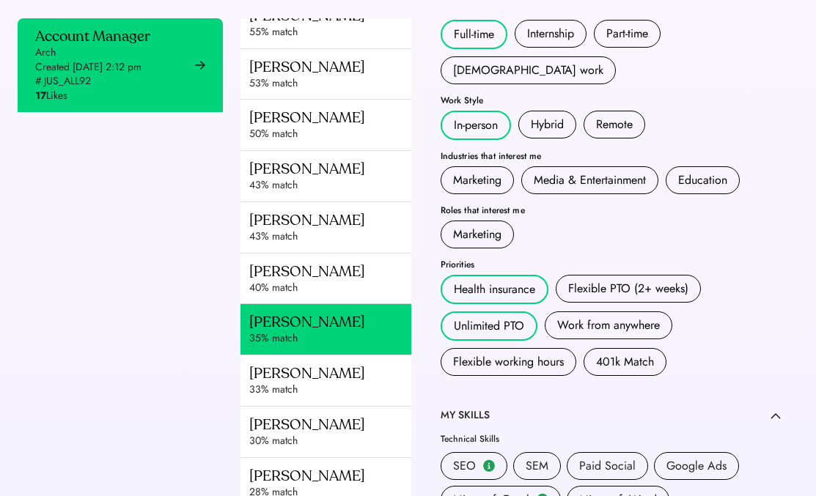
scroll to position [468, 0]
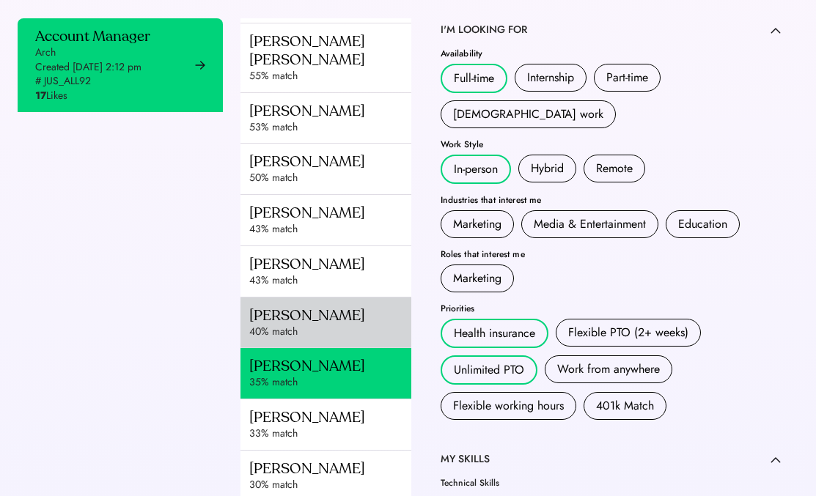
click at [354, 320] on div "Khanthaly Chanthavongsa" at bounding box center [337, 315] width 177 height 18
